Goal: Check status: Check status

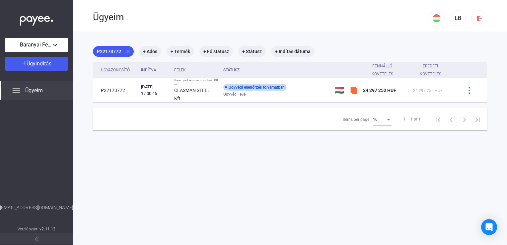
click at [18, 91] on img at bounding box center [16, 91] width 8 height 8
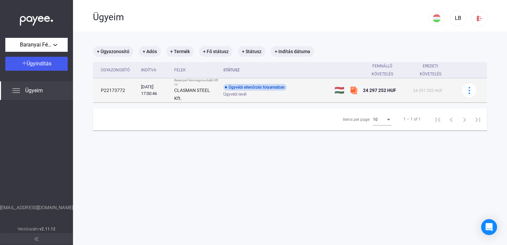
click at [161, 95] on div "[DATE] 17:00:46" at bounding box center [155, 90] width 28 height 13
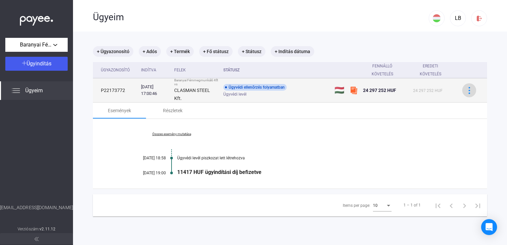
click at [466, 88] on img at bounding box center [469, 90] width 7 height 7
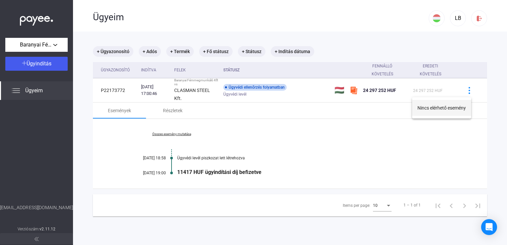
click at [429, 109] on button "Nincs elérhető esemény" at bounding box center [441, 108] width 59 height 16
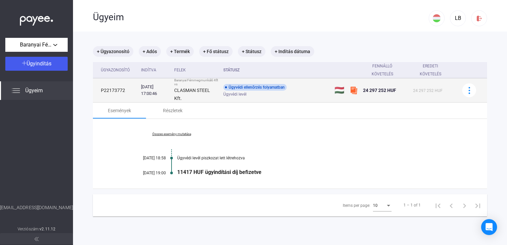
click at [232, 88] on div "Ügyvédi ellenőrzés folyamatban" at bounding box center [254, 87] width 63 height 7
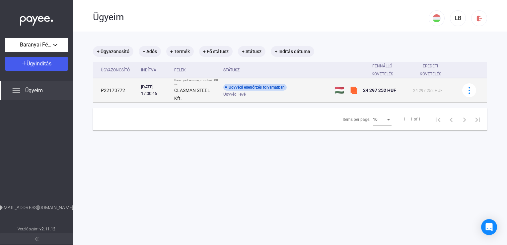
click at [192, 89] on strong "CLASMAN STEEL Kft." at bounding box center [192, 94] width 36 height 13
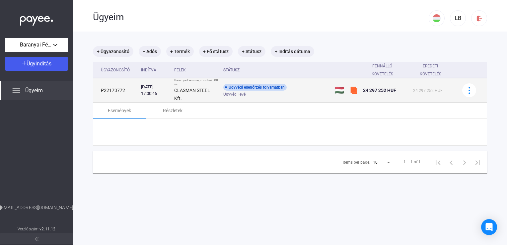
click at [192, 89] on strong "CLASMAN STEEL Kft." at bounding box center [192, 94] width 36 height 13
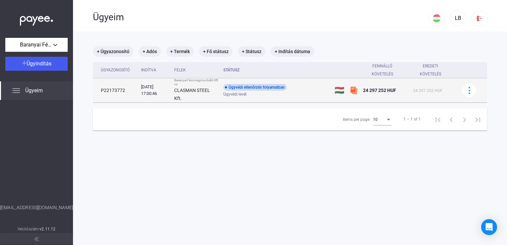
click at [111, 90] on td "P22173772" at bounding box center [115, 90] width 45 height 24
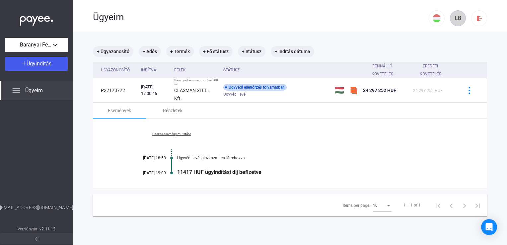
click at [455, 20] on div "LB" at bounding box center [458, 18] width 11 height 8
